Goal: Task Accomplishment & Management: Complete application form

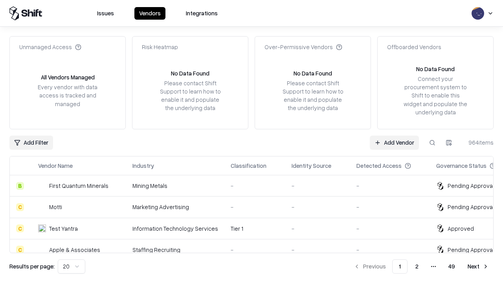
click at [394, 142] on link "Add Vendor" at bounding box center [394, 143] width 49 height 14
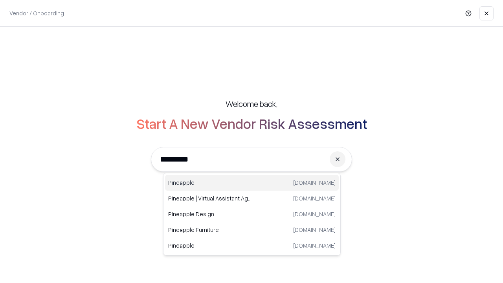
click at [252, 183] on div "Pineapple pineappleenergy.com" at bounding box center [252, 183] width 174 height 16
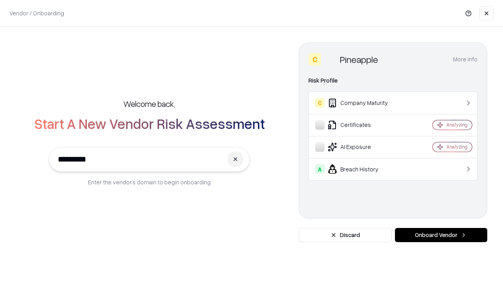
type input "*********"
click at [441, 235] on button "Onboard Vendor" at bounding box center [441, 235] width 92 height 14
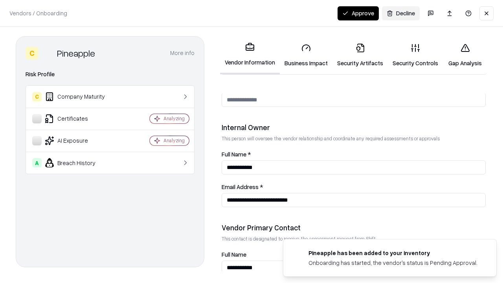
scroll to position [407, 0]
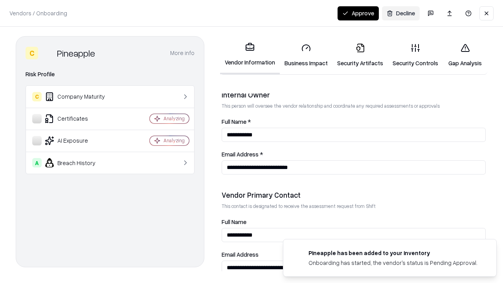
click at [306, 55] on link "Business Impact" at bounding box center [306, 55] width 53 height 37
click at [360, 55] on link "Security Artifacts" at bounding box center [359, 55] width 55 height 37
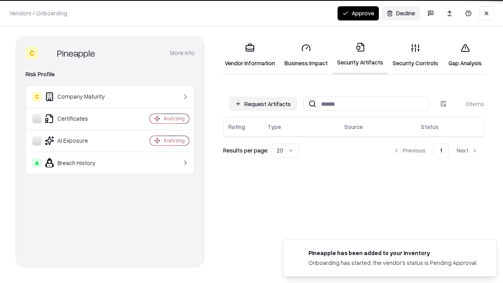
click at [263, 104] on button "Request Artifacts" at bounding box center [263, 104] width 68 height 14
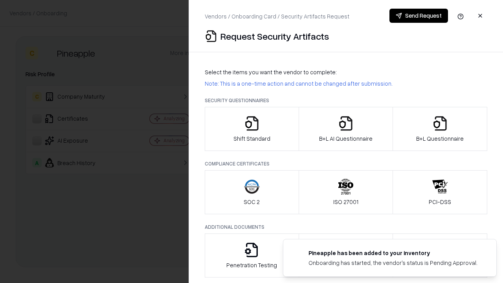
click at [251, 129] on icon "button" at bounding box center [252, 124] width 16 height 16
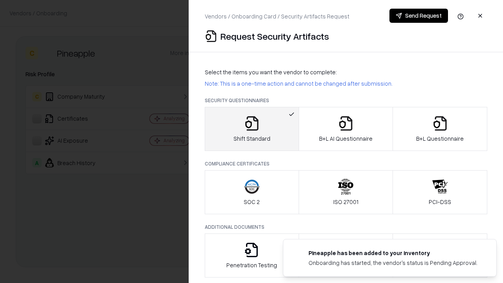
click at [418, 16] on button "Send Request" at bounding box center [418, 16] width 59 height 14
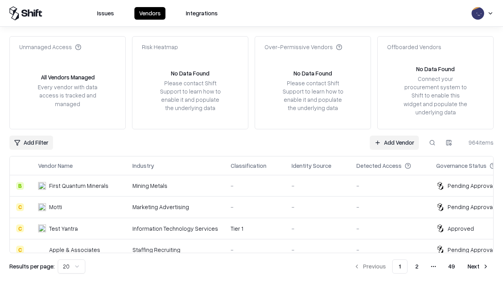
click at [432, 142] on button at bounding box center [432, 143] width 14 height 14
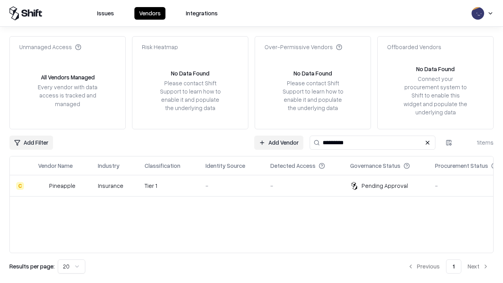
type input "*********"
click at [256, 185] on div "-" at bounding box center [231, 186] width 52 height 8
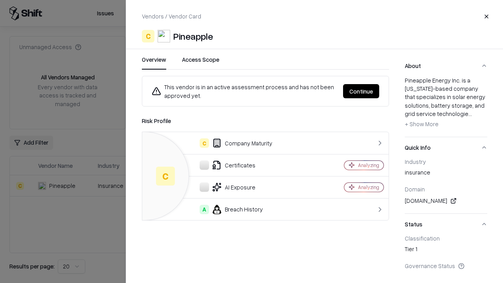
click at [361, 91] on button "Continue" at bounding box center [361, 91] width 36 height 14
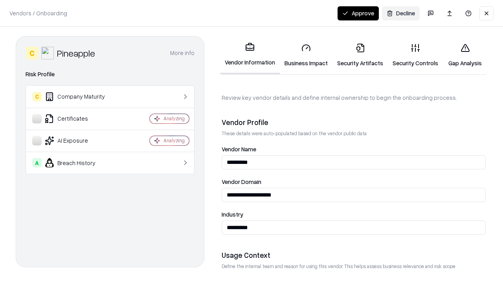
click at [360, 55] on link "Security Artifacts" at bounding box center [359, 55] width 55 height 37
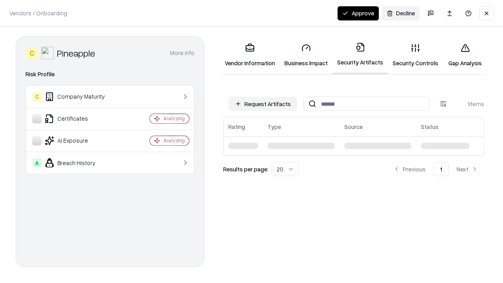
click at [358, 13] on button "Approve" at bounding box center [357, 13] width 41 height 14
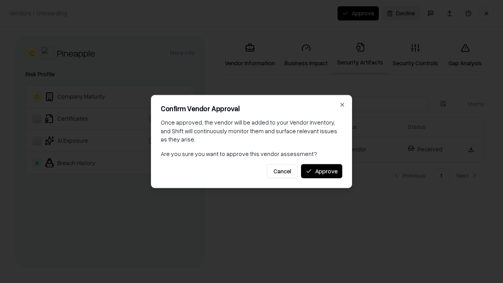
click at [321, 171] on button "Approve" at bounding box center [321, 171] width 41 height 14
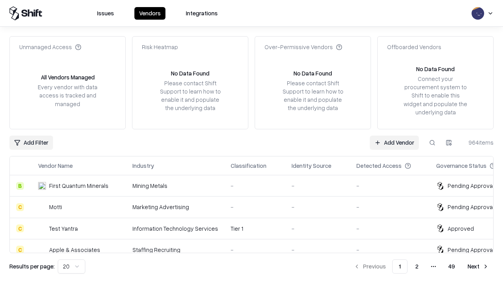
type input "*********"
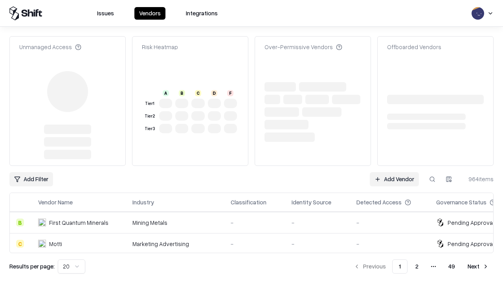
click at [394, 172] on link "Add Vendor" at bounding box center [394, 179] width 49 height 14
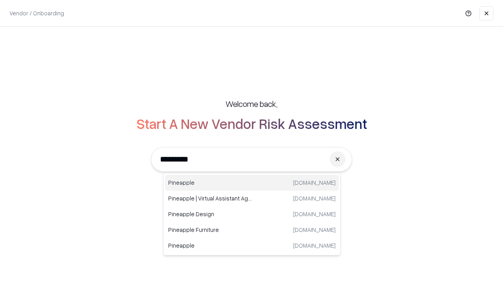
click at [252, 183] on div "Pineapple [DOMAIN_NAME]" at bounding box center [252, 183] width 174 height 16
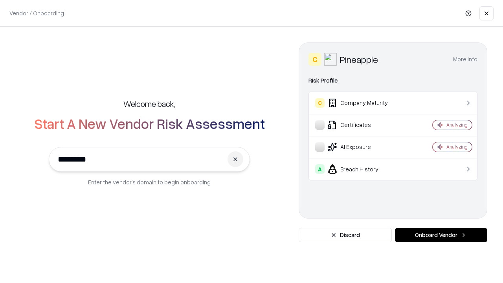
type input "*********"
click at [441, 235] on button "Onboard Vendor" at bounding box center [441, 235] width 92 height 14
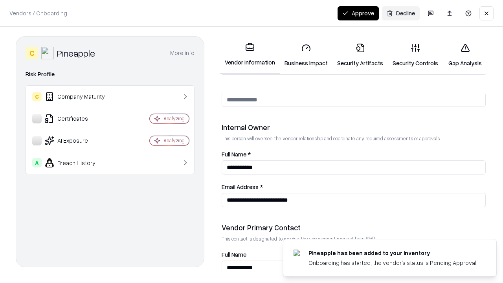
scroll to position [407, 0]
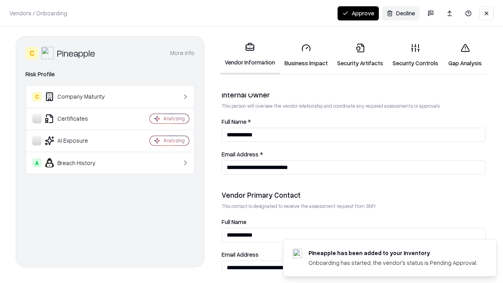
click at [358, 13] on button "Approve" at bounding box center [357, 13] width 41 height 14
